Goal: Transaction & Acquisition: Purchase product/service

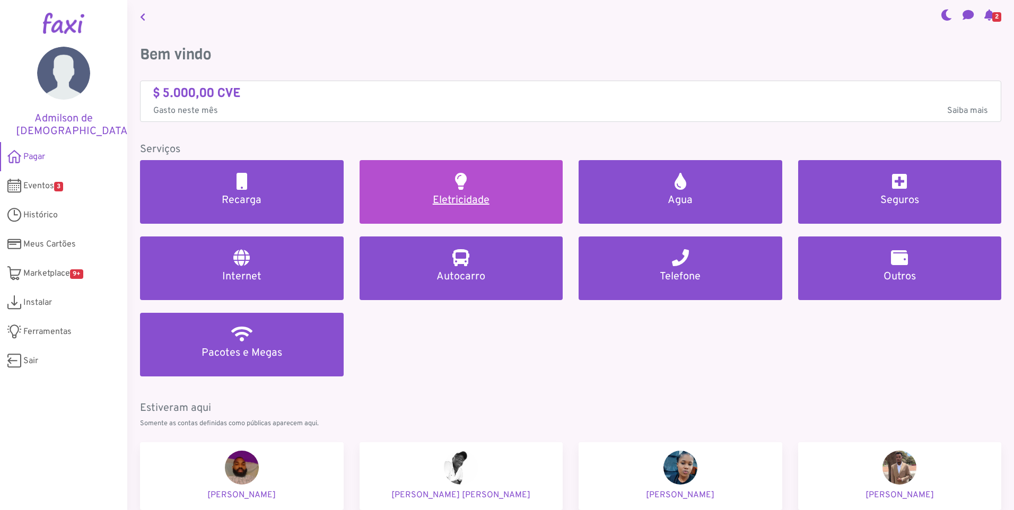
click at [453, 193] on link "Eletricidade" at bounding box center [462, 192] width 204 height 64
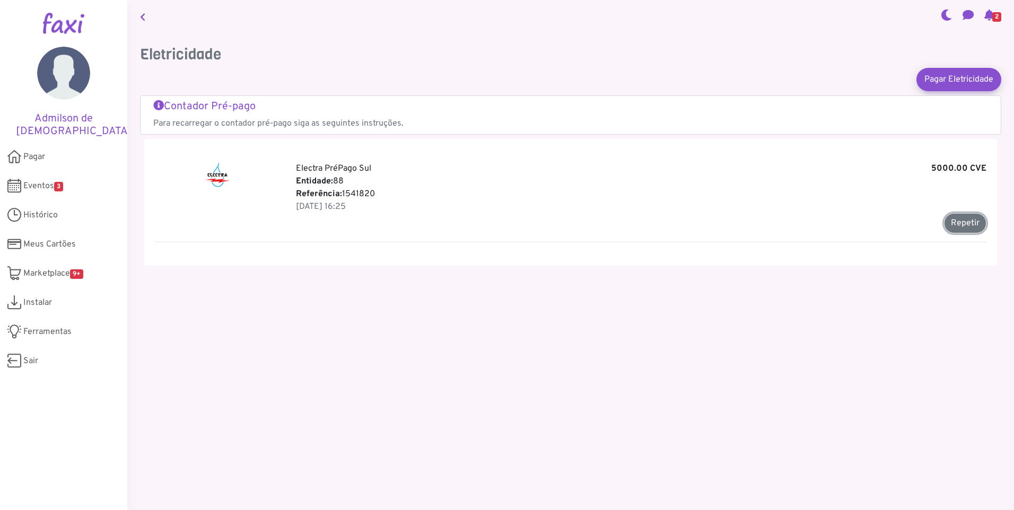
click at [959, 225] on button "Repetir" at bounding box center [965, 223] width 42 height 20
type input "*******"
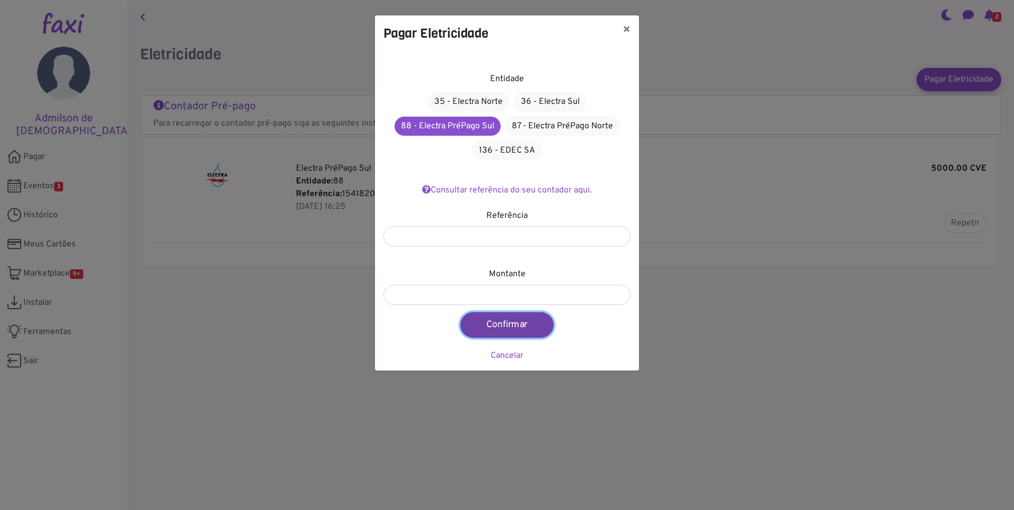
click at [522, 326] on button "Confirmar" at bounding box center [506, 324] width 93 height 25
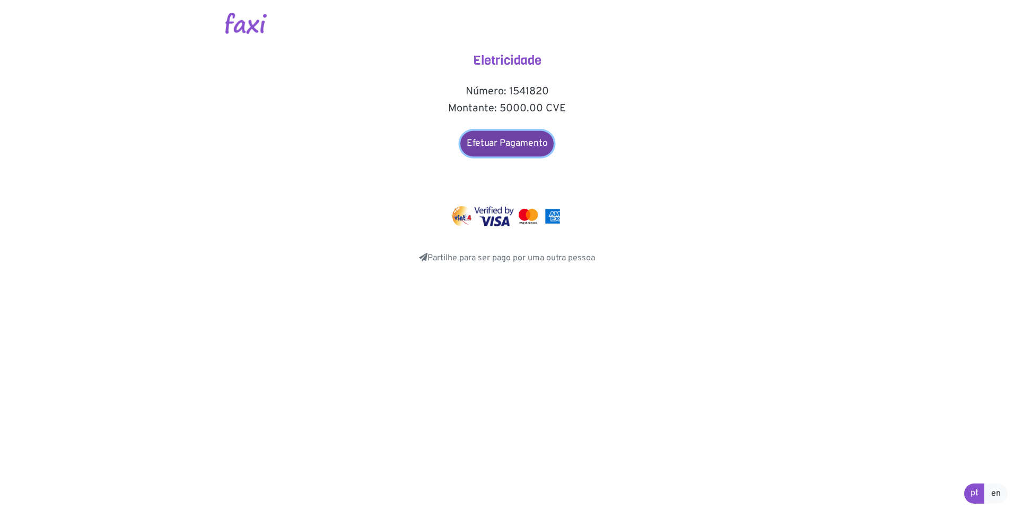
click at [511, 138] on link "Efetuar Pagamento" at bounding box center [506, 143] width 93 height 25
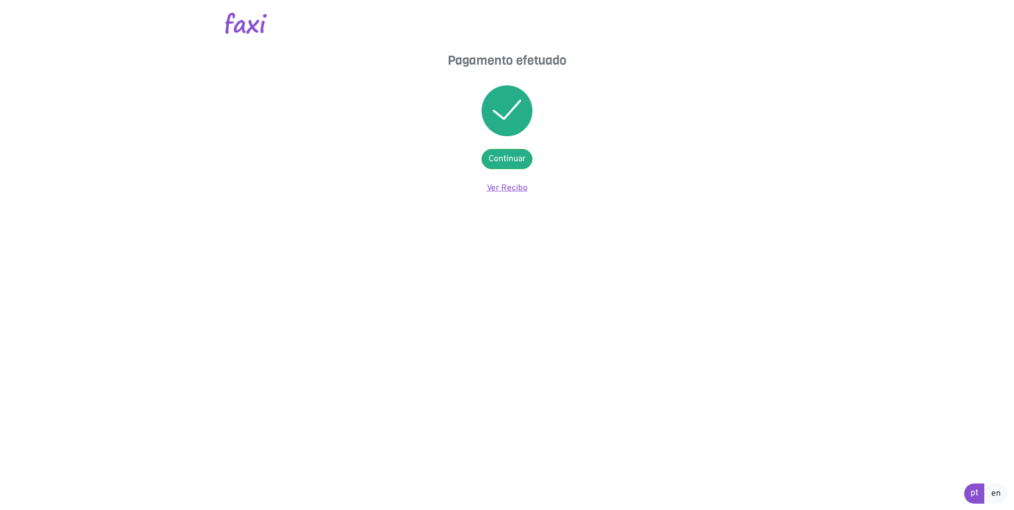
click at [520, 189] on link "Ver Recibo" at bounding box center [507, 188] width 41 height 11
